Goal: Information Seeking & Learning: Learn about a topic

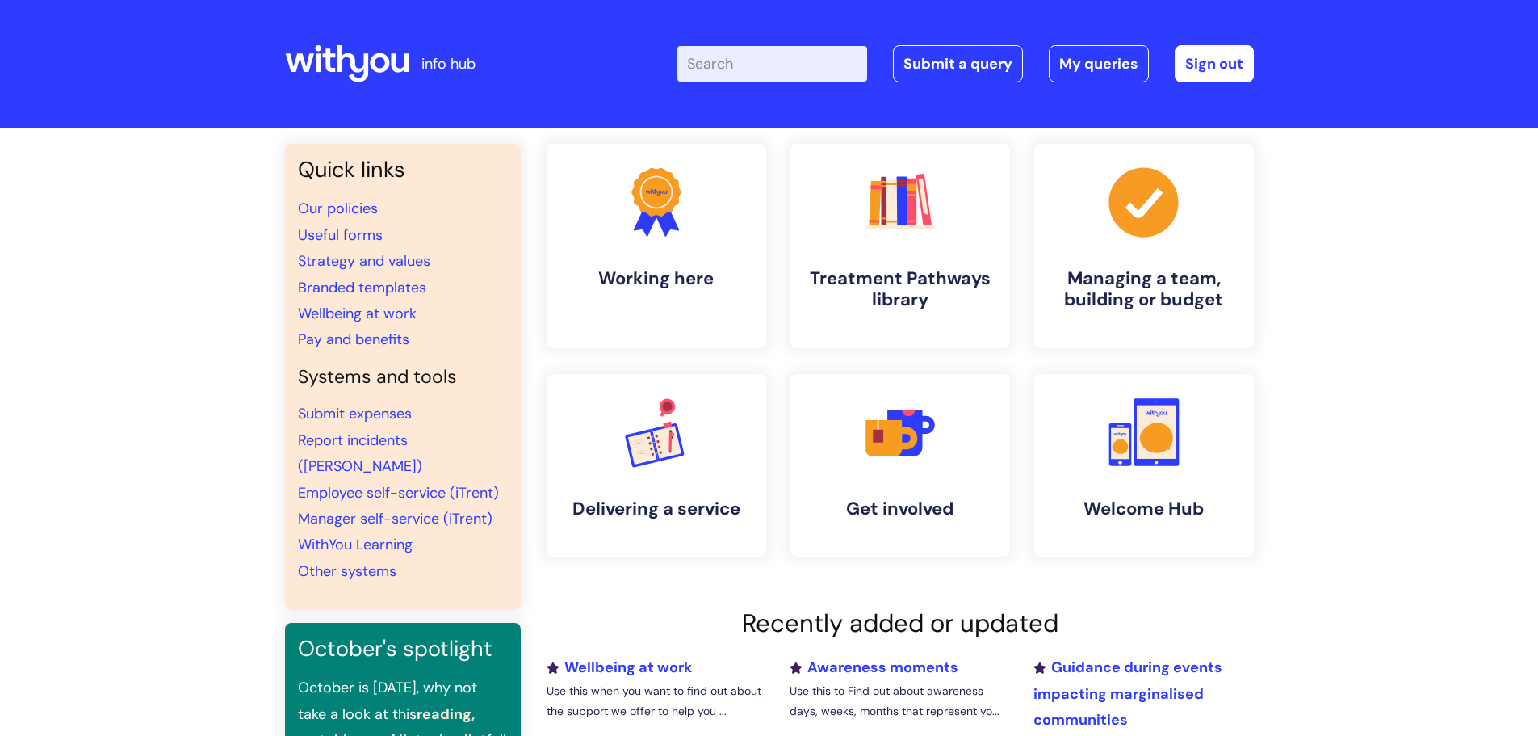
click at [763, 60] on input "Enter your search term here..." at bounding box center [772, 64] width 190 height 36
type input "outreach"
click button "Search" at bounding box center [0, 0] width 0 height 0
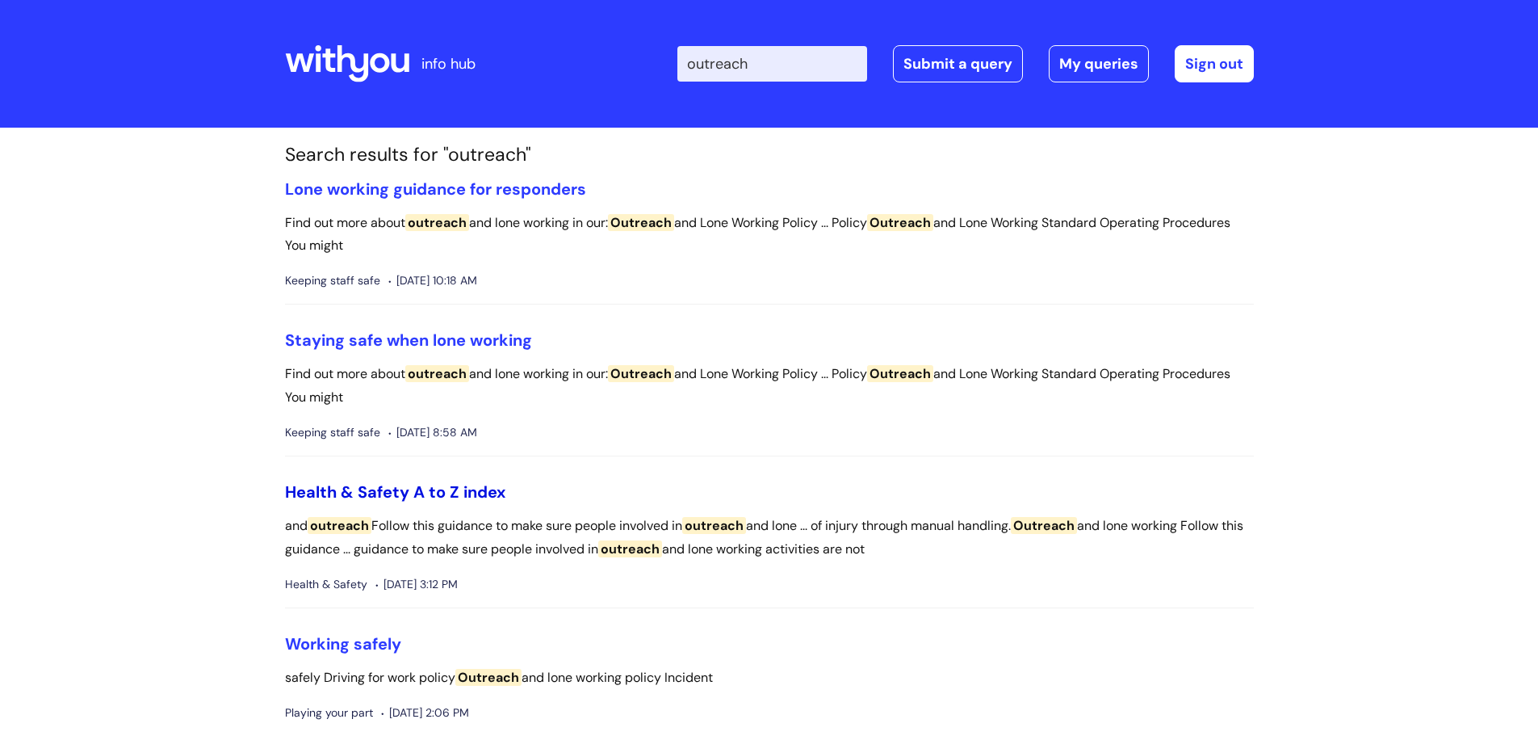
click at [427, 494] on link "Health & Safety A to Z index" at bounding box center [395, 491] width 220 height 21
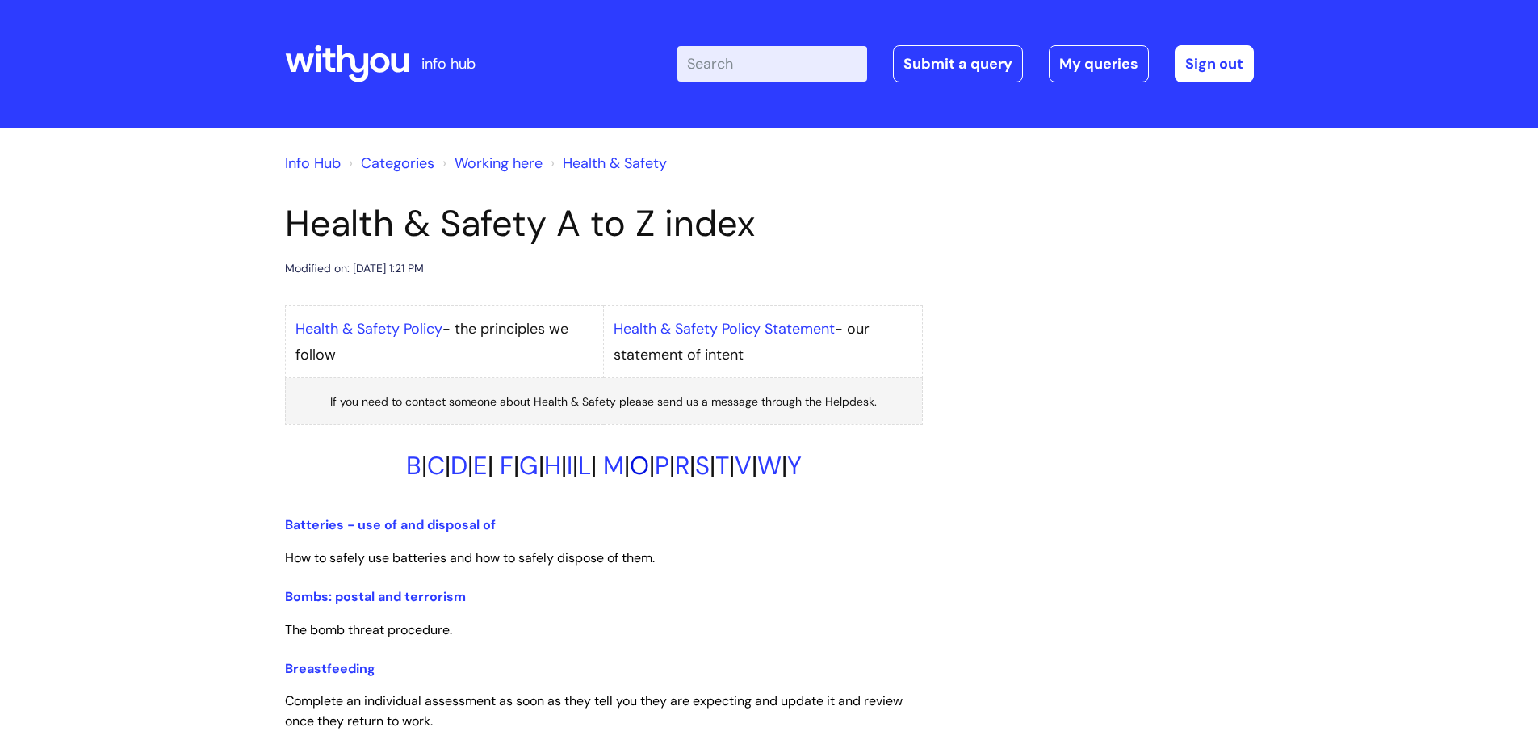
click at [649, 469] on link "O" at bounding box center [639, 465] width 19 height 33
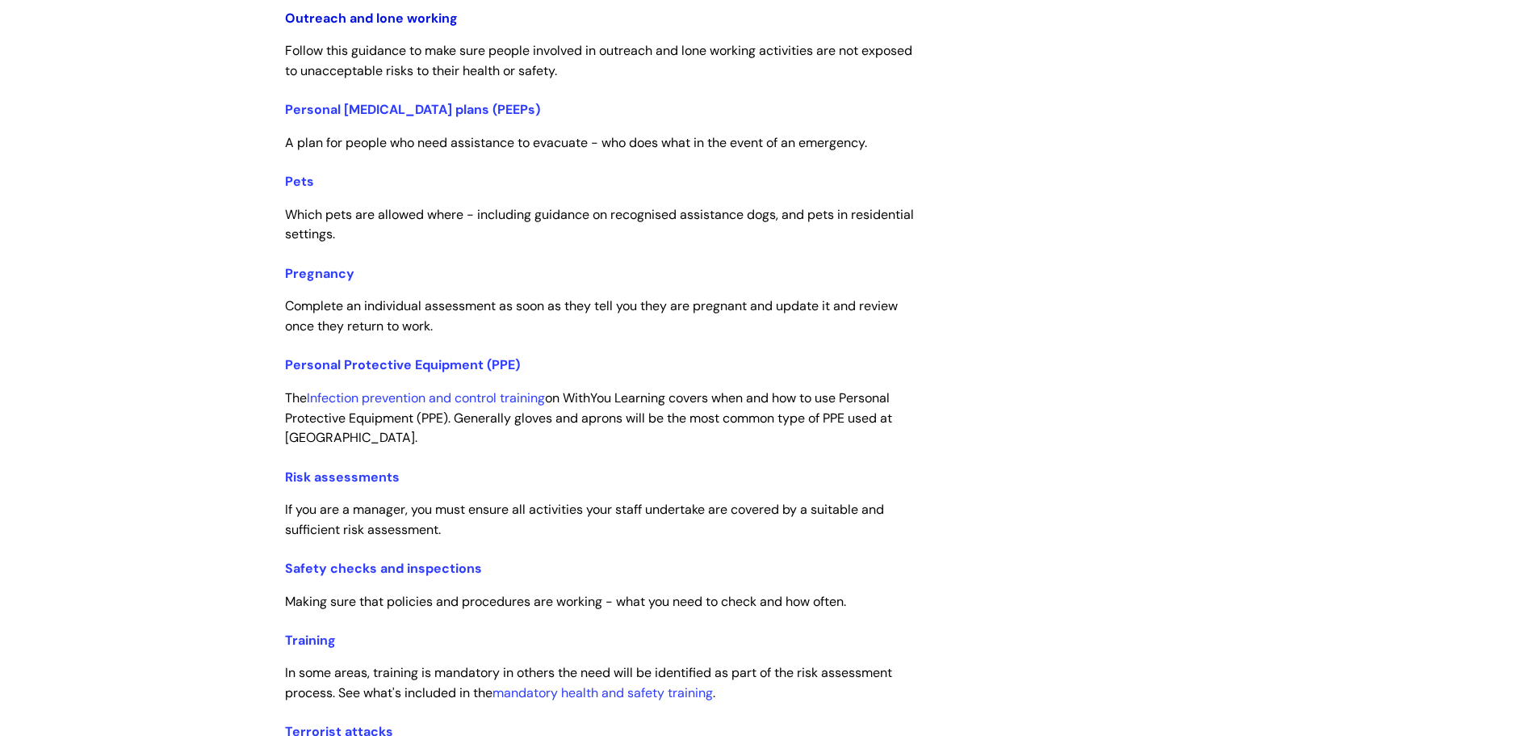
click at [410, 21] on link "Outreach and lone working" at bounding box center [371, 18] width 173 height 17
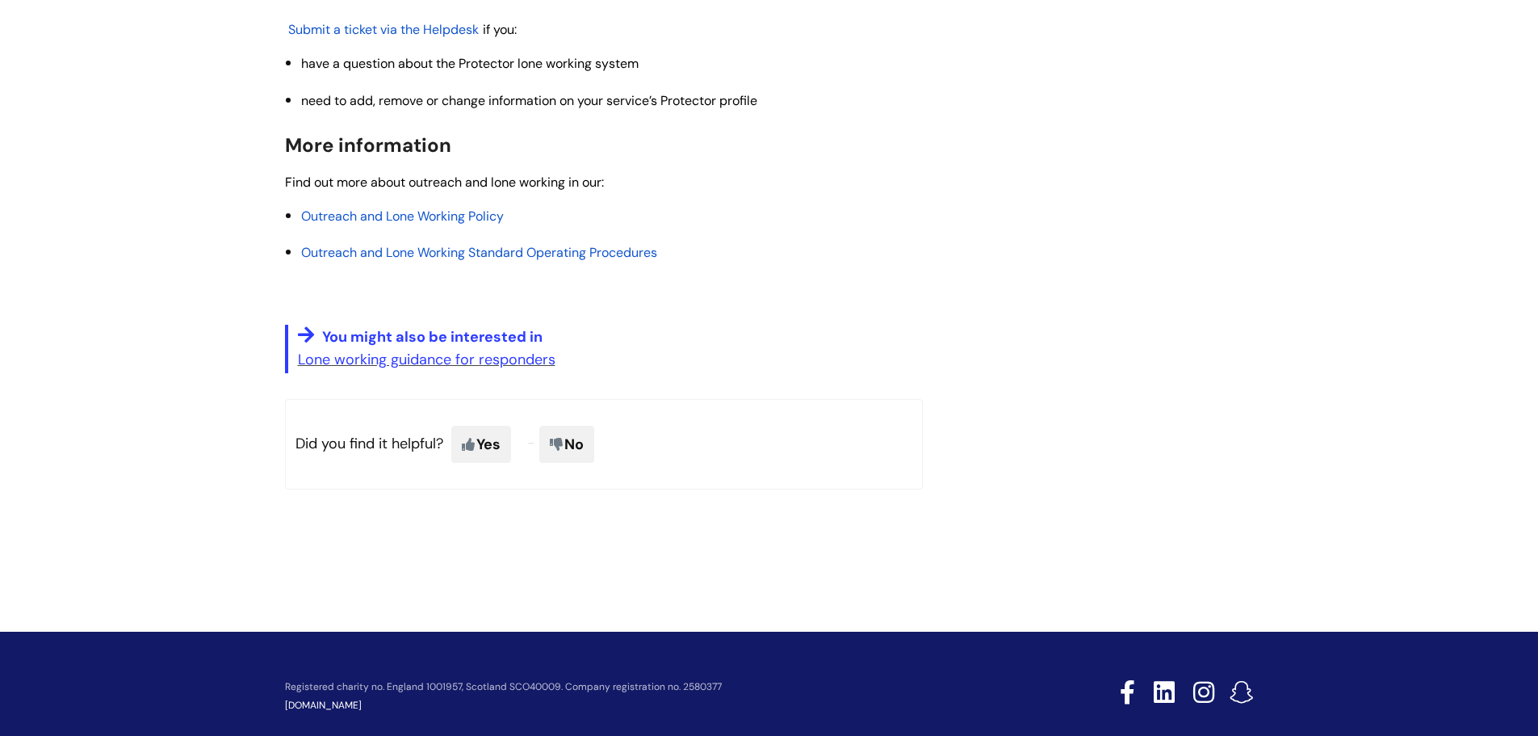
scroll to position [2473, 0]
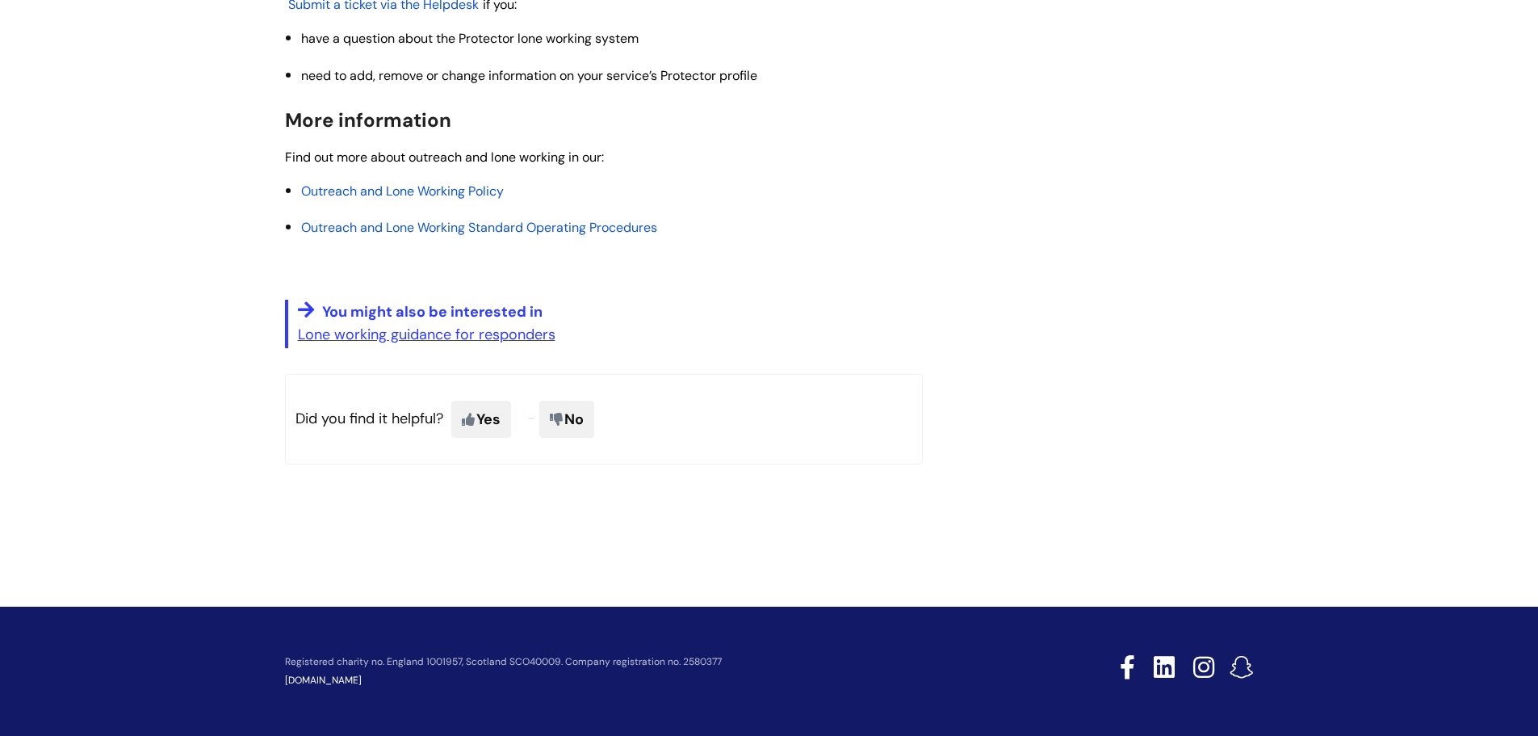
click at [460, 197] on span "Outreach and Lone Working Policy" at bounding box center [402, 190] width 203 height 17
